Goal: Feedback & Contribution: Leave review/rating

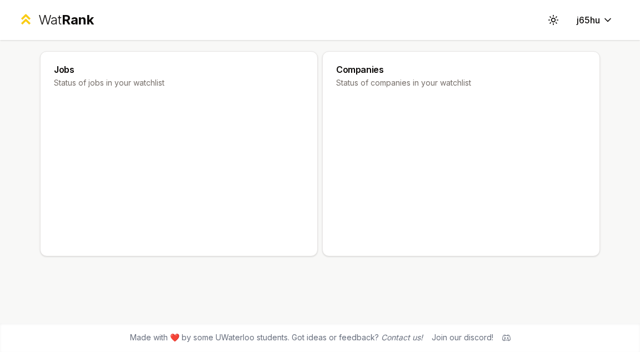
click at [52, 19] on div "Wat Rank" at bounding box center [66, 20] width 56 height 18
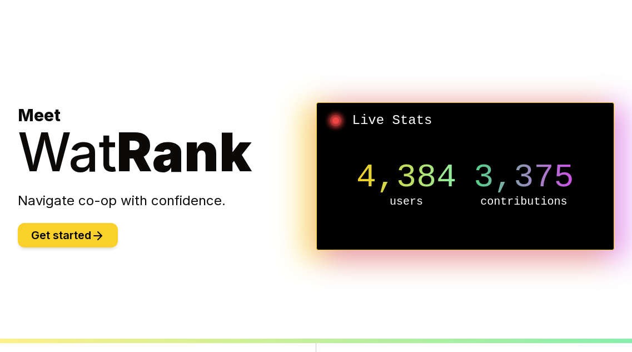
click at [73, 234] on button "Get started" at bounding box center [68, 235] width 100 height 24
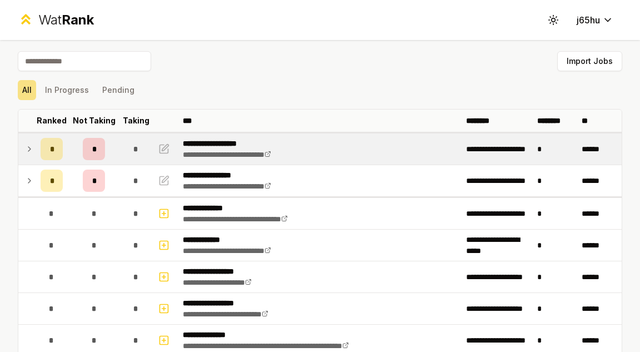
click at [32, 150] on td at bounding box center [27, 148] width 18 height 31
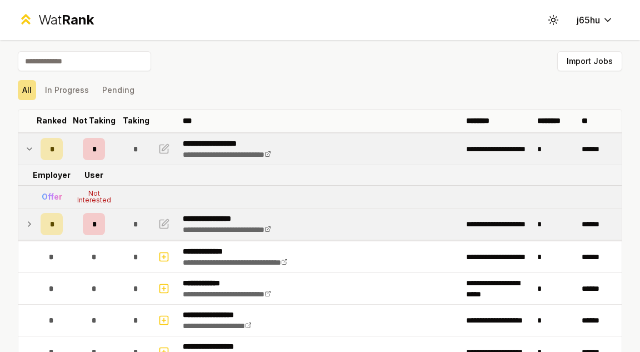
click at [29, 220] on icon at bounding box center [29, 223] width 9 height 13
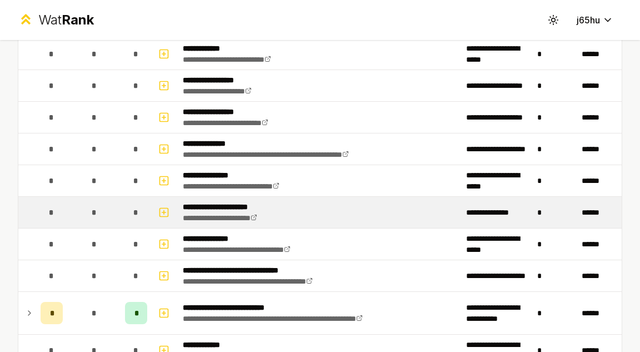
scroll to position [333, 0]
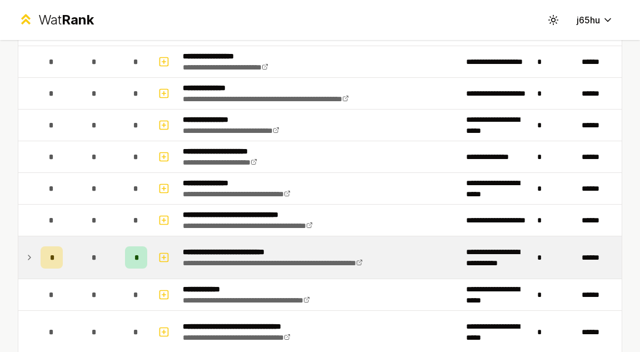
click at [20, 259] on td at bounding box center [27, 257] width 18 height 42
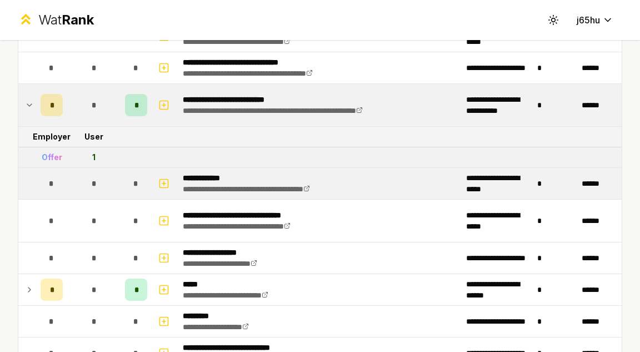
scroll to position [500, 0]
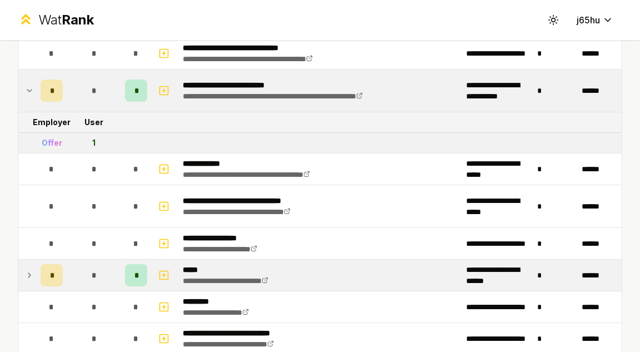
click at [29, 274] on icon at bounding box center [29, 275] width 2 height 4
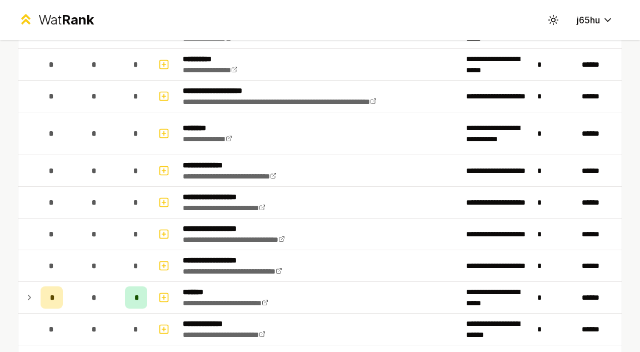
scroll to position [1166, 0]
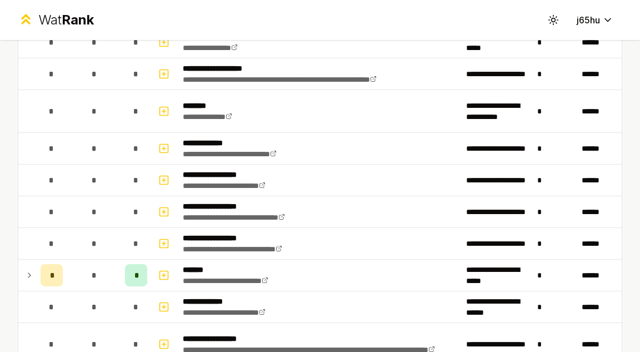
click at [29, 273] on icon at bounding box center [29, 274] width 9 height 13
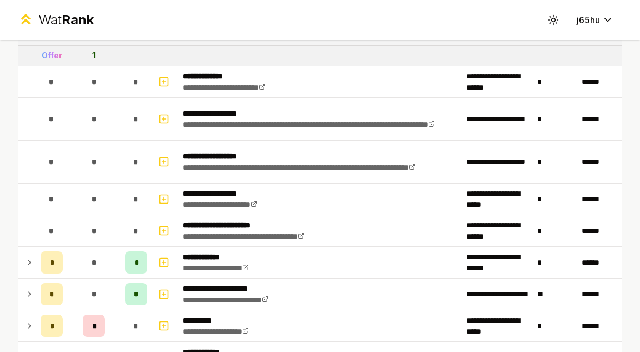
scroll to position [1444, 0]
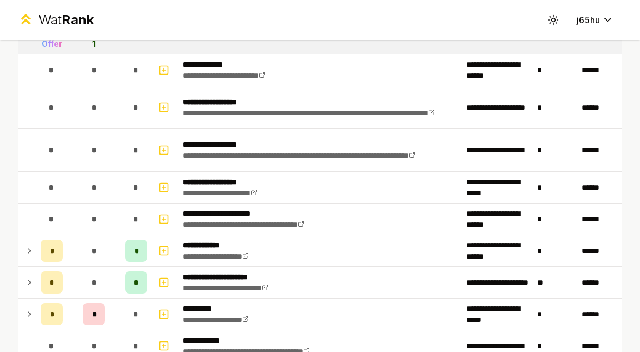
click at [29, 273] on td at bounding box center [27, 282] width 18 height 31
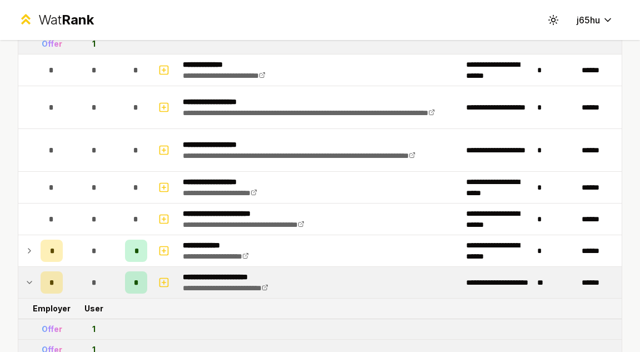
click at [29, 273] on td at bounding box center [27, 282] width 18 height 31
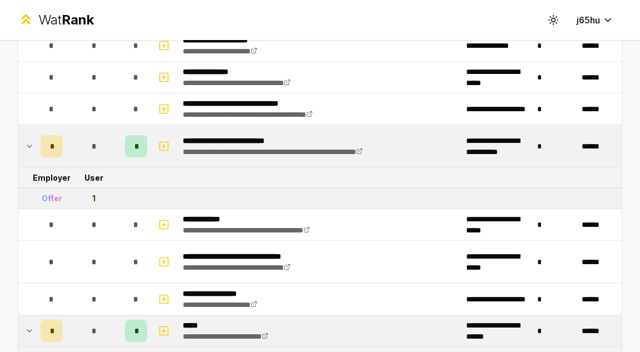
scroll to position [389, 0]
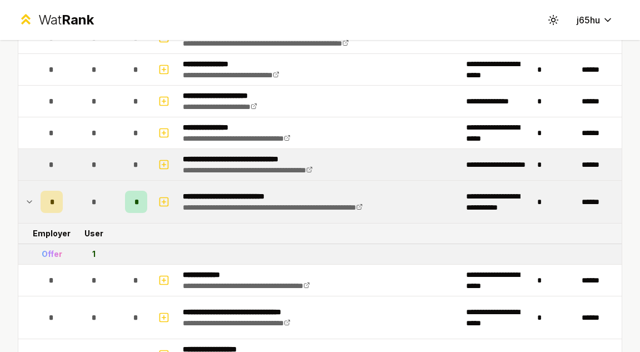
click at [39, 162] on td "*" at bounding box center [51, 164] width 31 height 31
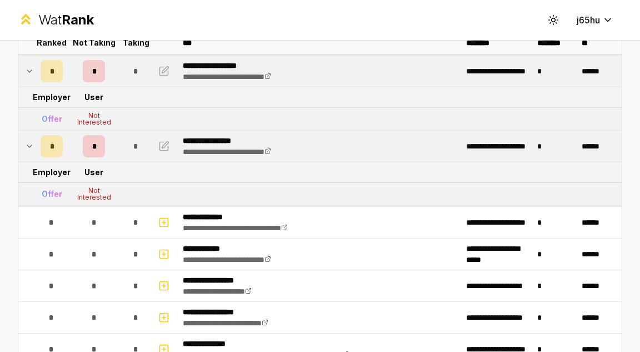
scroll to position [0, 0]
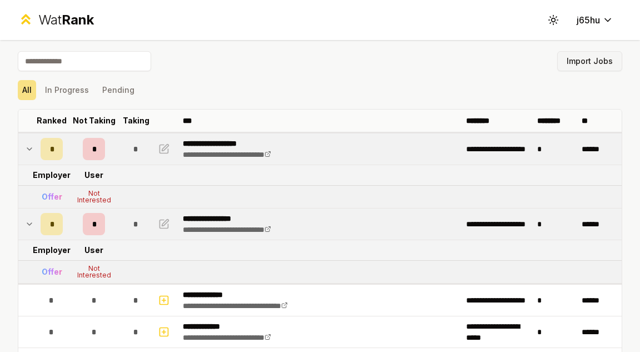
click at [589, 65] on button "Import Jobs" at bounding box center [589, 61] width 65 height 20
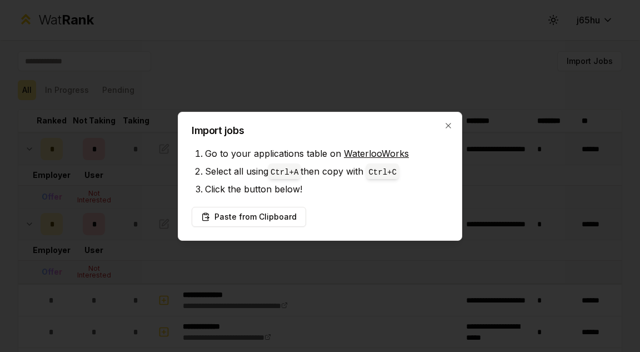
click at [369, 209] on div "Paste from Clipboard" at bounding box center [320, 217] width 257 height 20
click at [262, 221] on button "Paste from Clipboard" at bounding box center [249, 217] width 114 height 20
click at [264, 218] on button "Paste from Clipboard" at bounding box center [249, 217] width 114 height 20
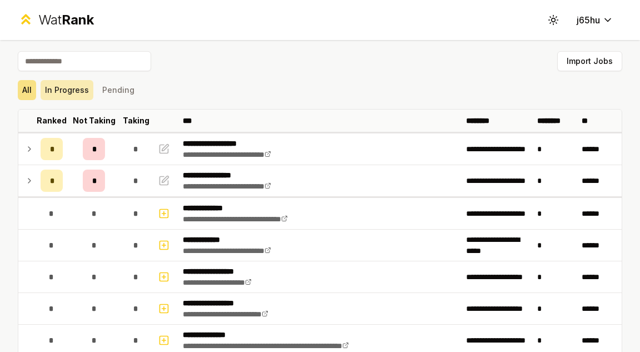
click at [46, 84] on button "In Progress" at bounding box center [67, 90] width 53 height 20
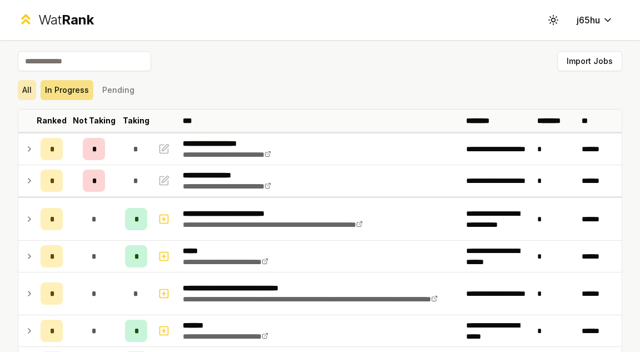
click at [26, 92] on button "All" at bounding box center [27, 90] width 18 height 20
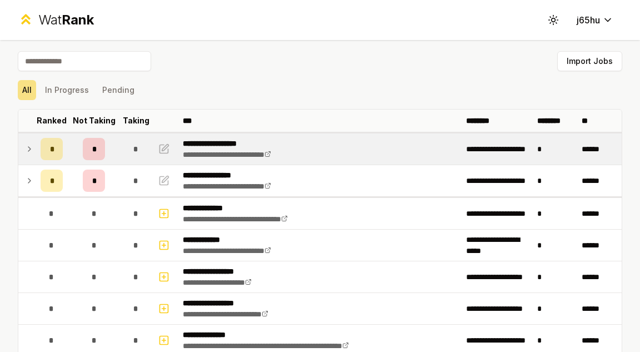
scroll to position [333, 0]
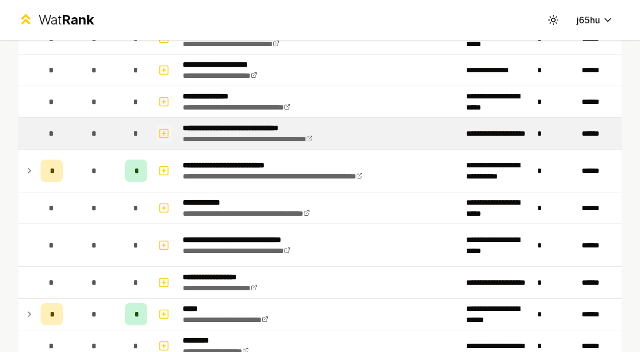
click at [158, 129] on icon "button" at bounding box center [163, 133] width 11 height 13
select select
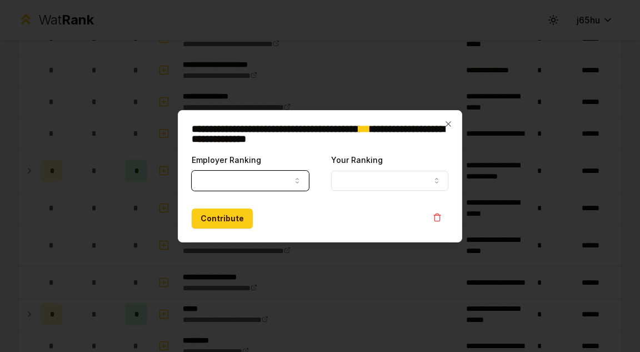
click at [234, 173] on button "Employer Ranking" at bounding box center [250, 181] width 117 height 20
select select "*****"
click at [357, 178] on button "Your Ranking" at bounding box center [389, 181] width 117 height 20
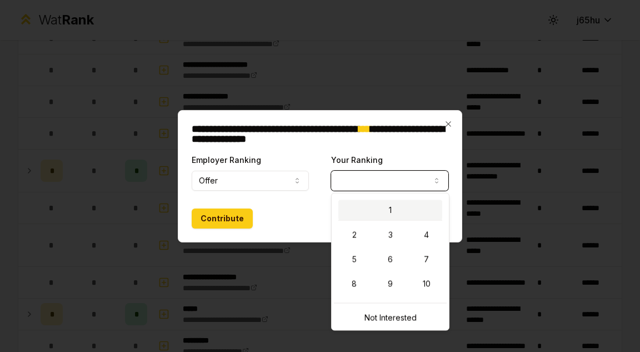
select select "*"
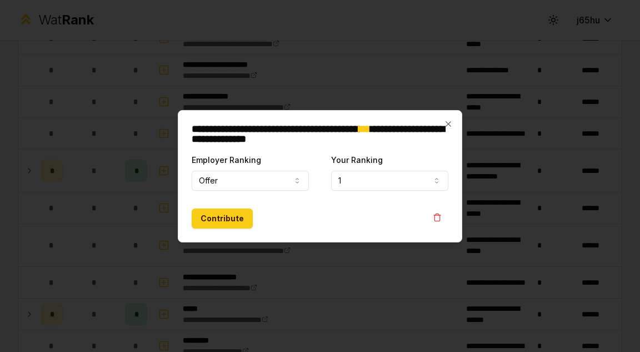
click at [217, 204] on form "**********" at bounding box center [320, 191] width 257 height 76
click at [213, 218] on button "Contribute" at bounding box center [222, 218] width 61 height 20
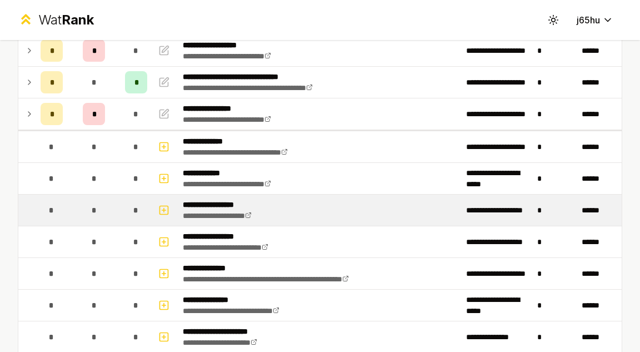
scroll to position [111, 0]
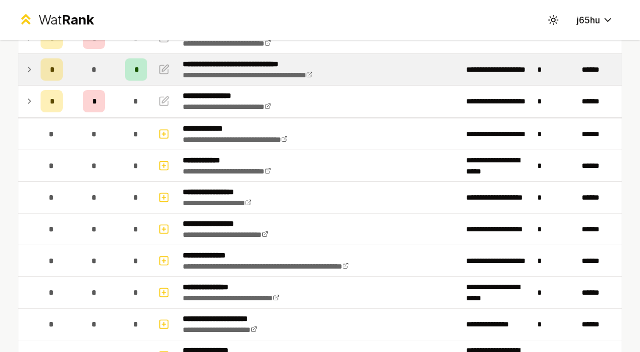
click at [24, 75] on td at bounding box center [27, 69] width 18 height 31
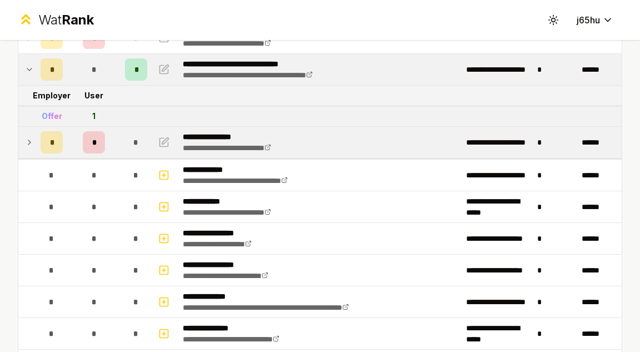
click at [28, 141] on icon at bounding box center [29, 142] width 9 height 13
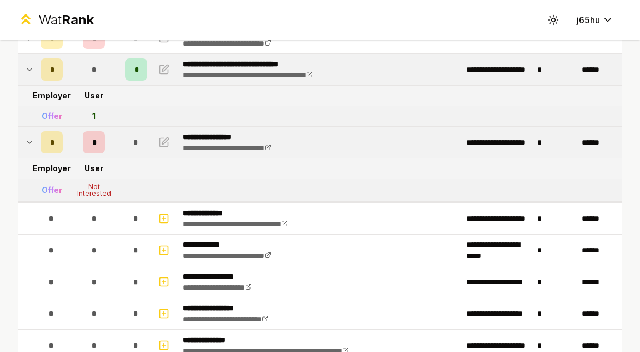
scroll to position [56, 0]
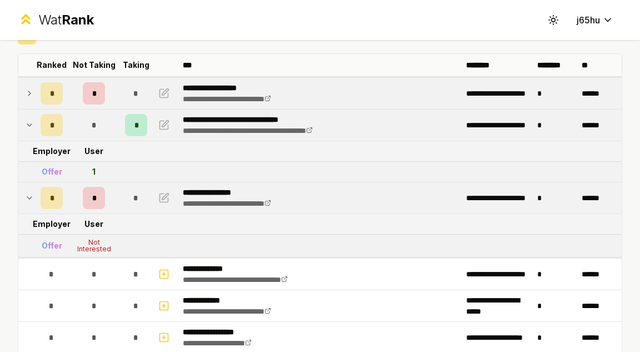
click at [25, 93] on icon at bounding box center [29, 93] width 9 height 13
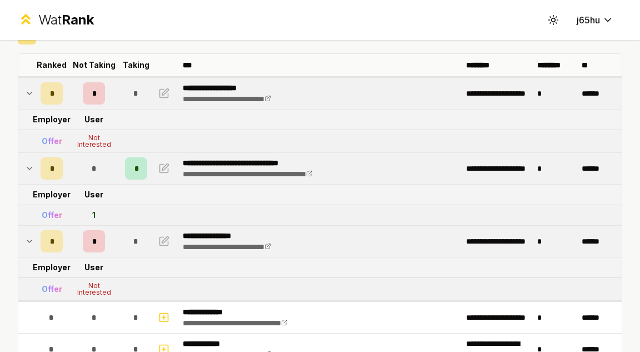
scroll to position [167, 0]
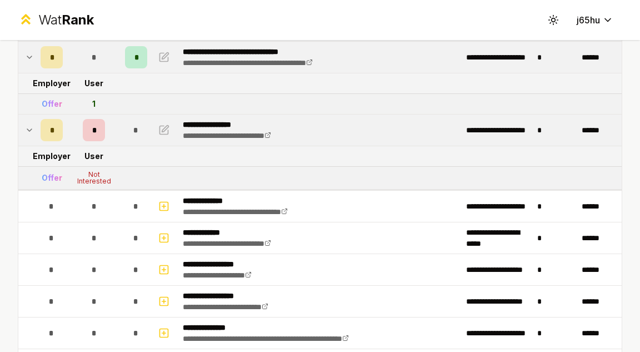
click at [31, 57] on icon at bounding box center [29, 57] width 4 height 2
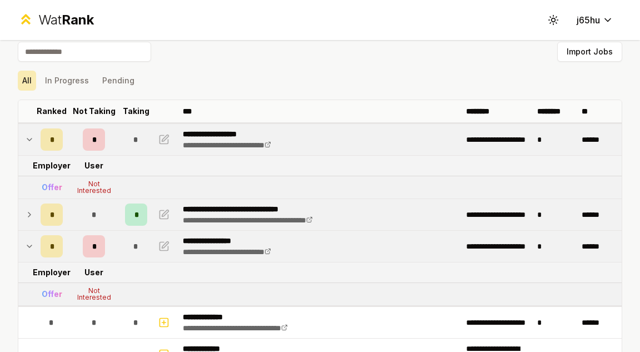
scroll to position [0, 0]
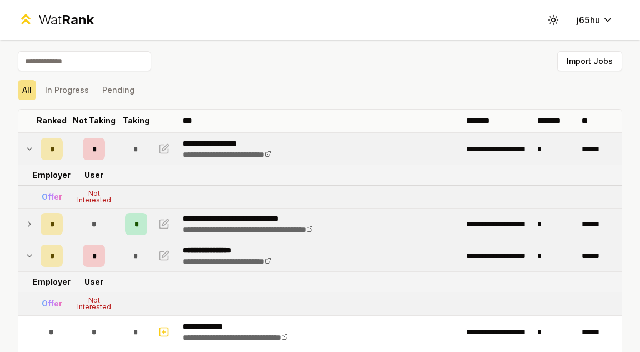
click at [28, 143] on icon at bounding box center [29, 148] width 9 height 13
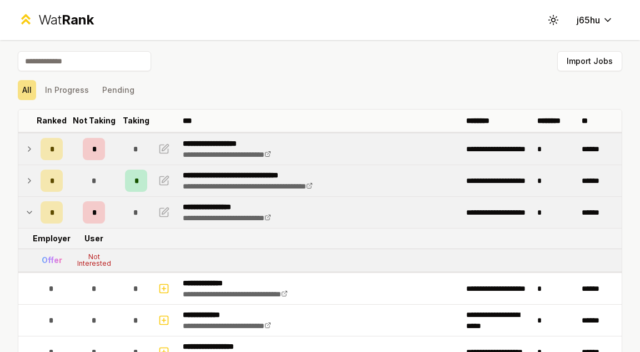
click at [27, 208] on icon at bounding box center [29, 212] width 9 height 13
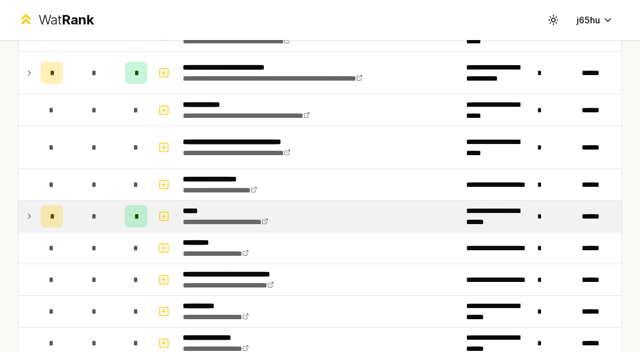
scroll to position [444, 0]
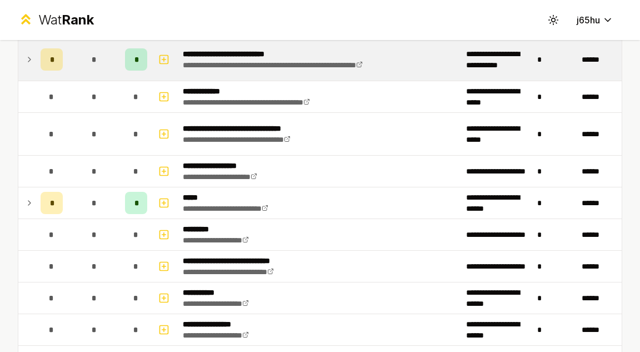
click at [26, 66] on icon at bounding box center [29, 59] width 9 height 13
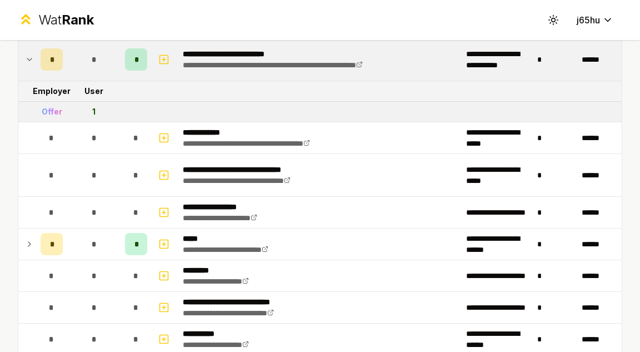
click at [26, 66] on icon at bounding box center [29, 59] width 9 height 13
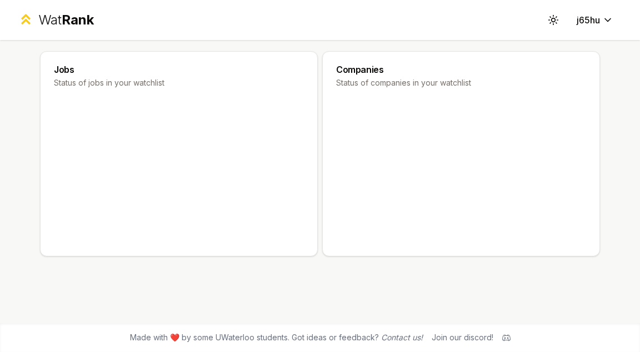
click at [46, 14] on div "Wat Rank" at bounding box center [66, 20] width 56 height 18
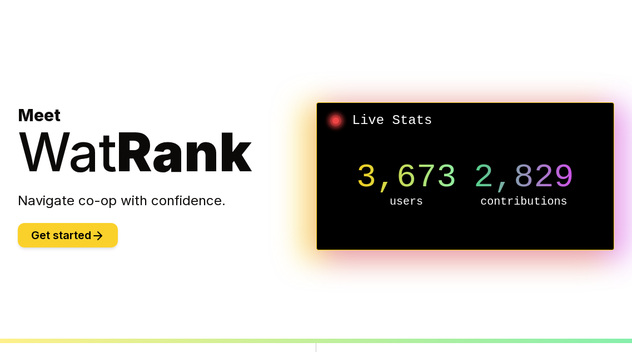
click at [87, 234] on button "Get started" at bounding box center [68, 235] width 100 height 24
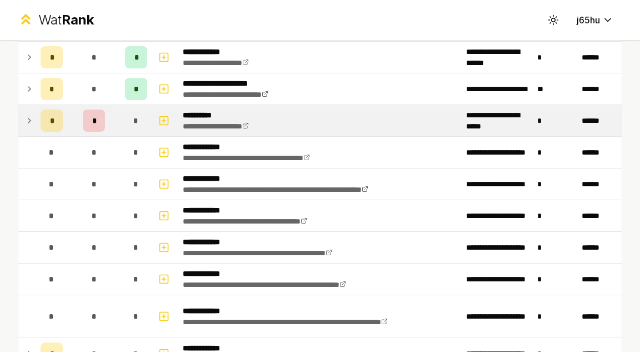
scroll to position [1569, 0]
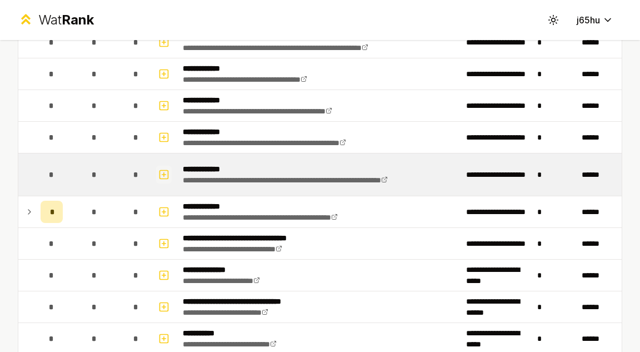
click at [162, 176] on icon "button" at bounding box center [163, 174] width 11 height 13
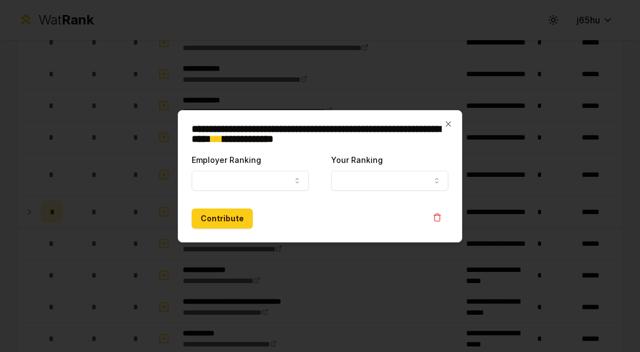
select select
click at [229, 182] on button "Employer Ranking" at bounding box center [250, 181] width 117 height 20
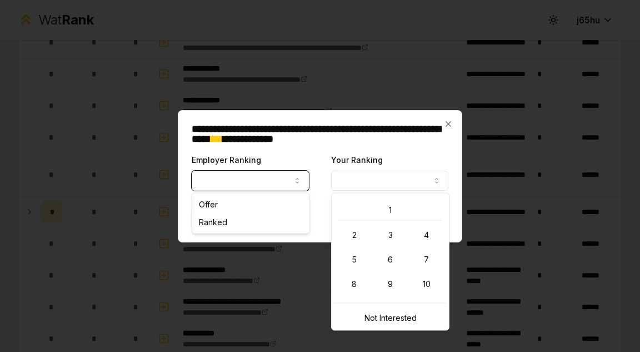
click at [417, 181] on button "Your Ranking" at bounding box center [389, 181] width 117 height 20
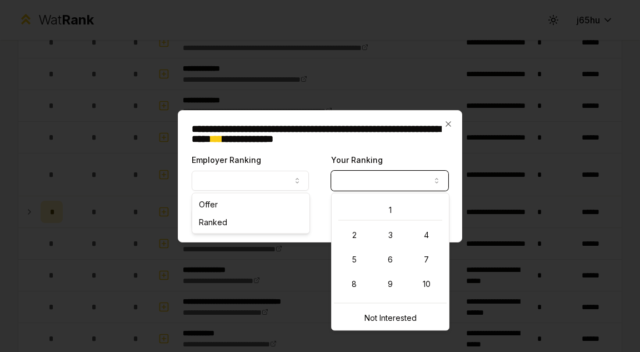
click at [414, 172] on button "Your Ranking" at bounding box center [389, 181] width 117 height 20
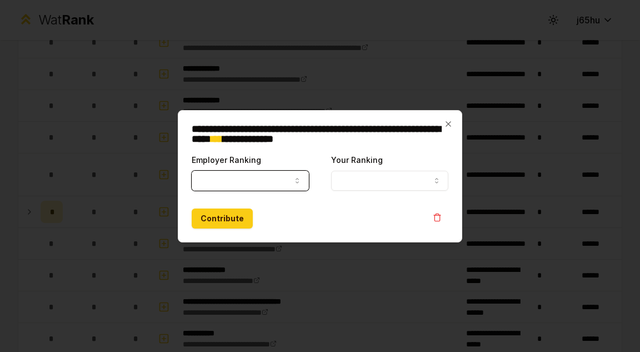
click at [443, 120] on div "**********" at bounding box center [320, 176] width 284 height 132
click at [440, 127] on h2 "**********" at bounding box center [320, 134] width 257 height 20
click at [446, 124] on icon "button" at bounding box center [448, 123] width 9 height 9
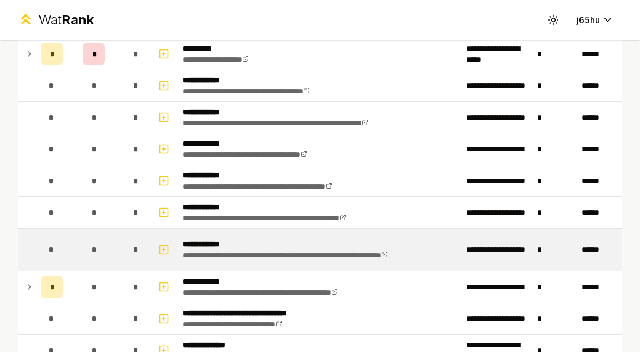
scroll to position [1514, 0]
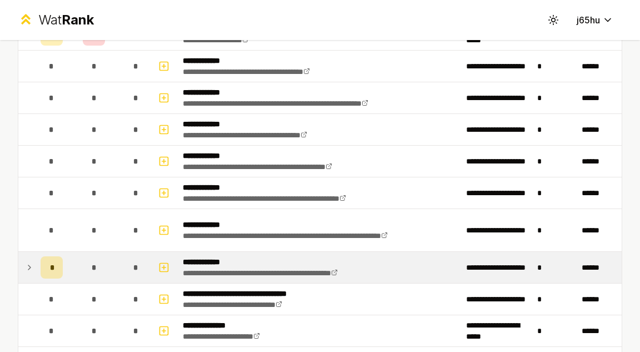
click at [29, 269] on icon at bounding box center [29, 267] width 9 height 13
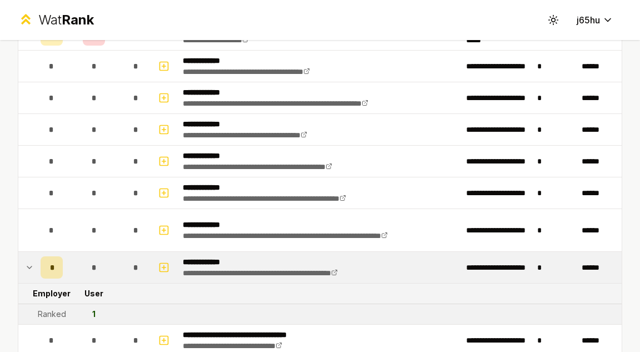
scroll to position [1569, 0]
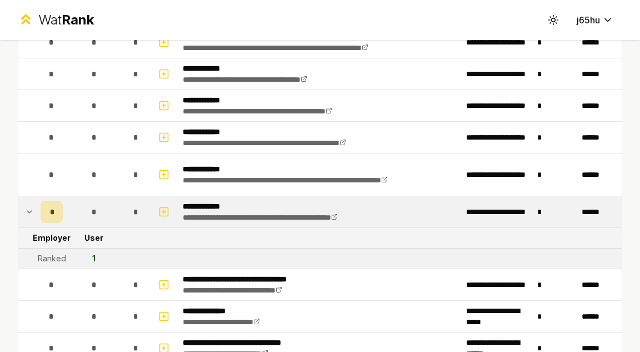
click at [94, 256] on div "1" at bounding box center [93, 258] width 3 height 11
click at [196, 248] on tr "Ranked 1" at bounding box center [319, 258] width 603 height 21
click at [25, 211] on icon at bounding box center [29, 211] width 9 height 13
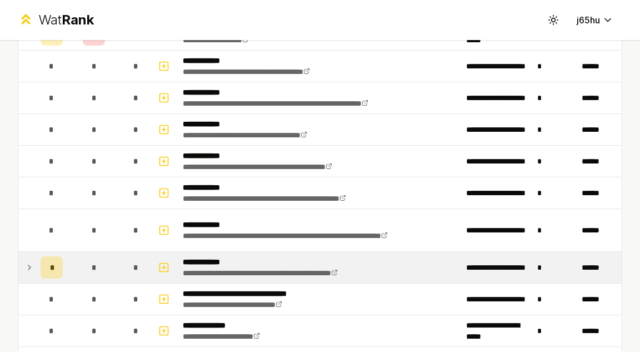
scroll to position [1458, 0]
